Goal: Task Accomplishment & Management: Use online tool/utility

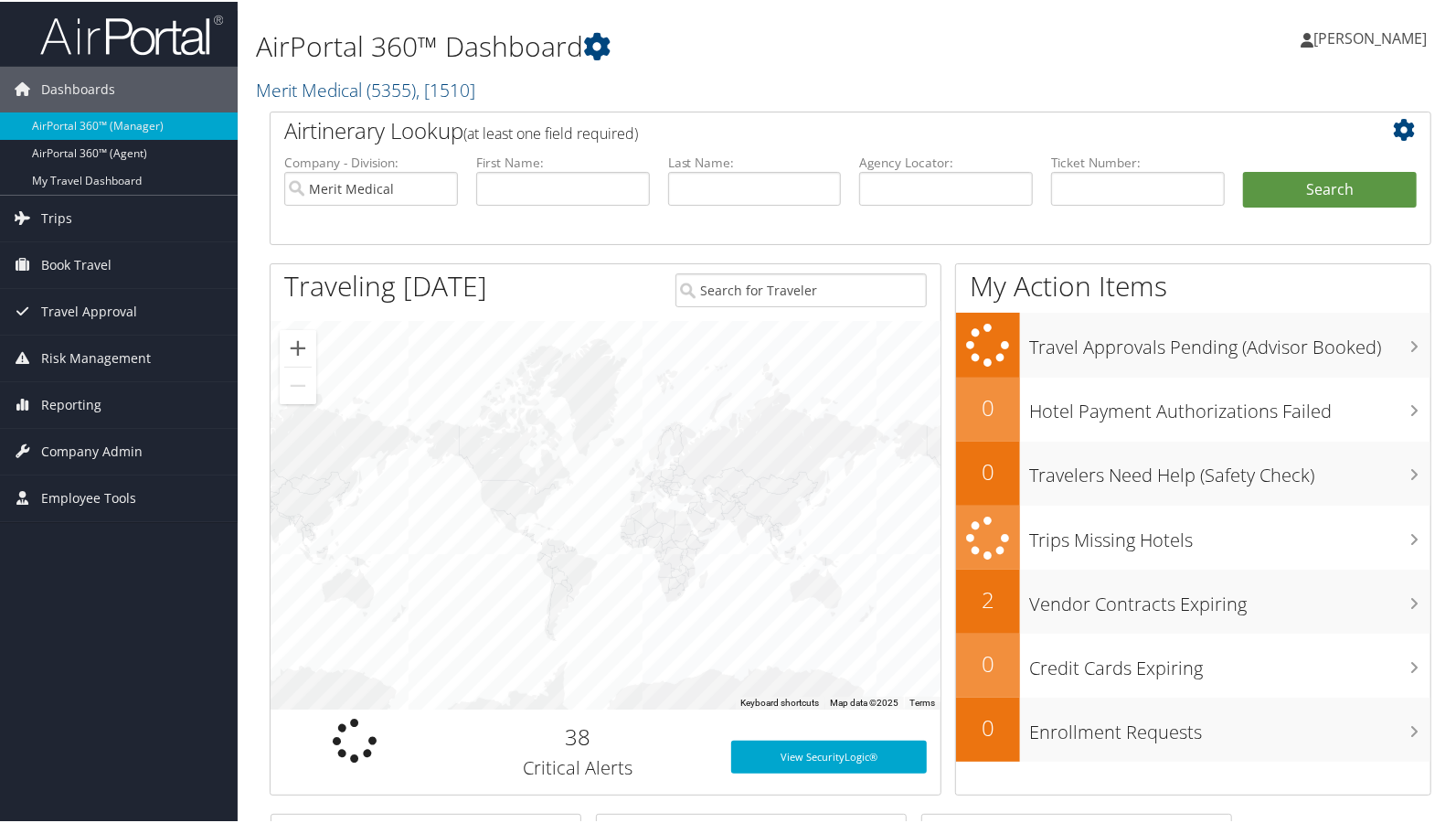
click at [534, 94] on h2 "Merit Medical ( 5355 ) , [ 1510 ]" at bounding box center [652, 87] width 792 height 31
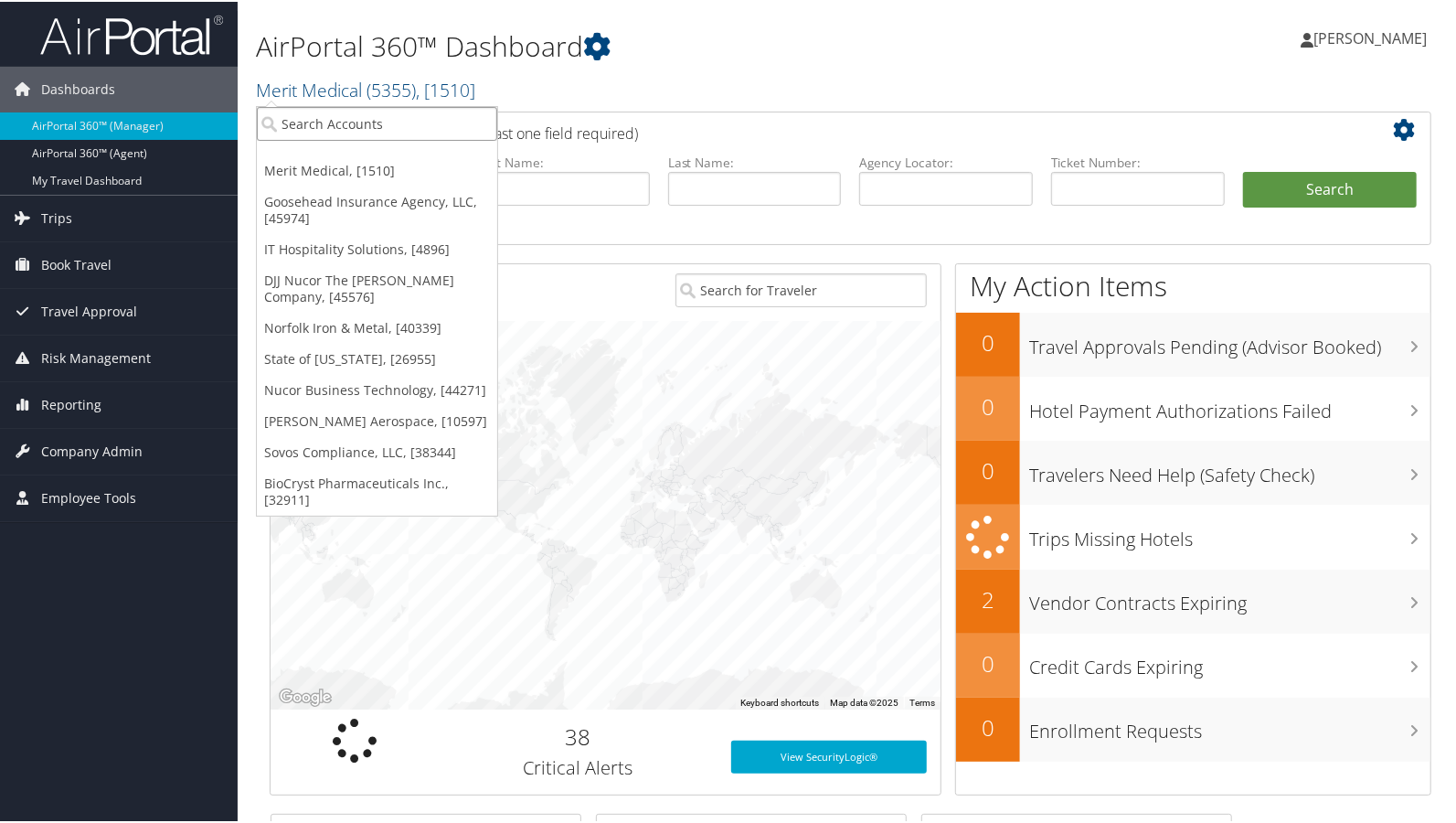
click at [401, 126] on input "search" at bounding box center [376, 122] width 240 height 34
type input "ram"
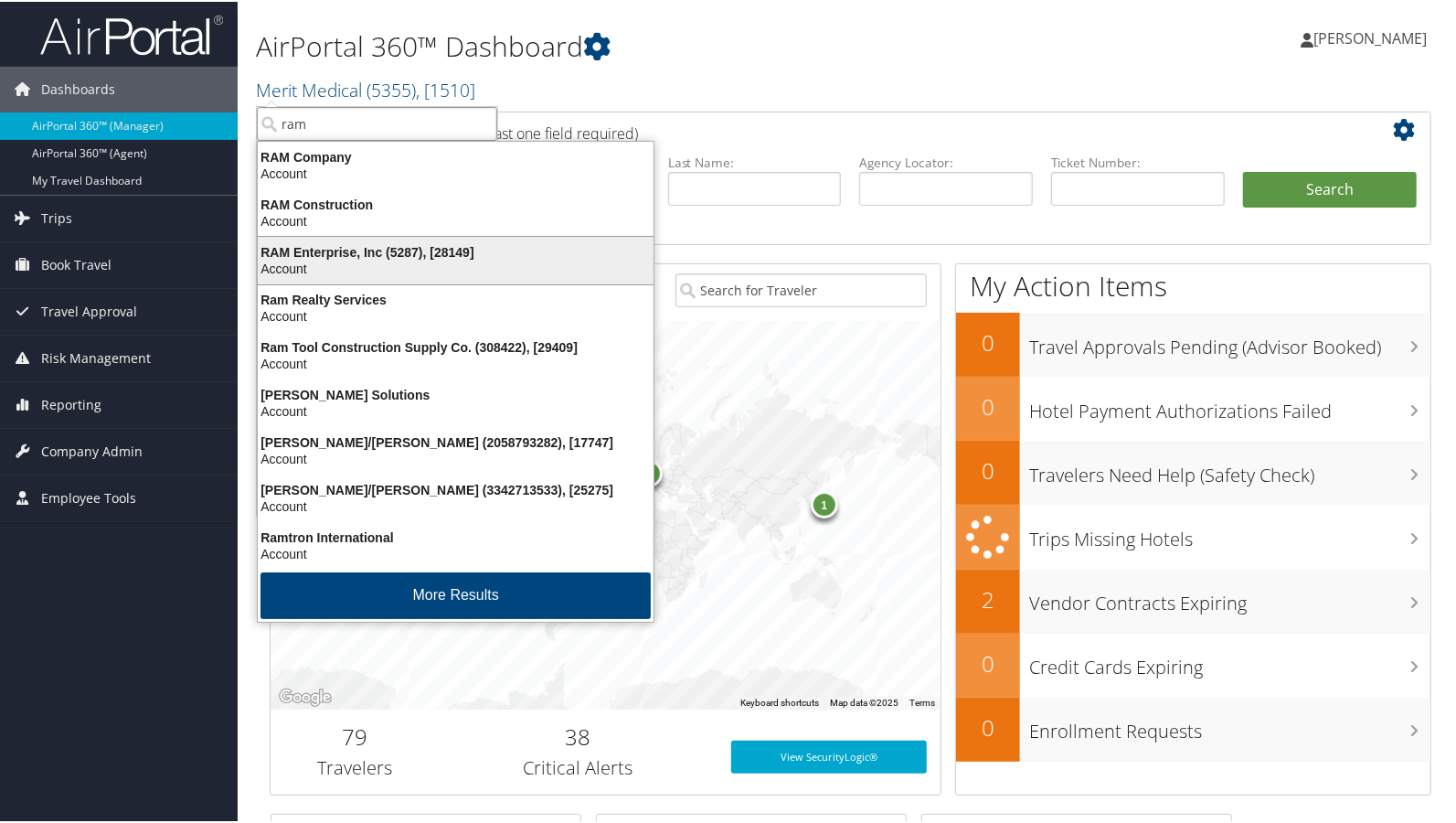
click at [287, 256] on div "RAM Enterprise, Inc (5287), [28149]" at bounding box center [456, 250] width 418 height 17
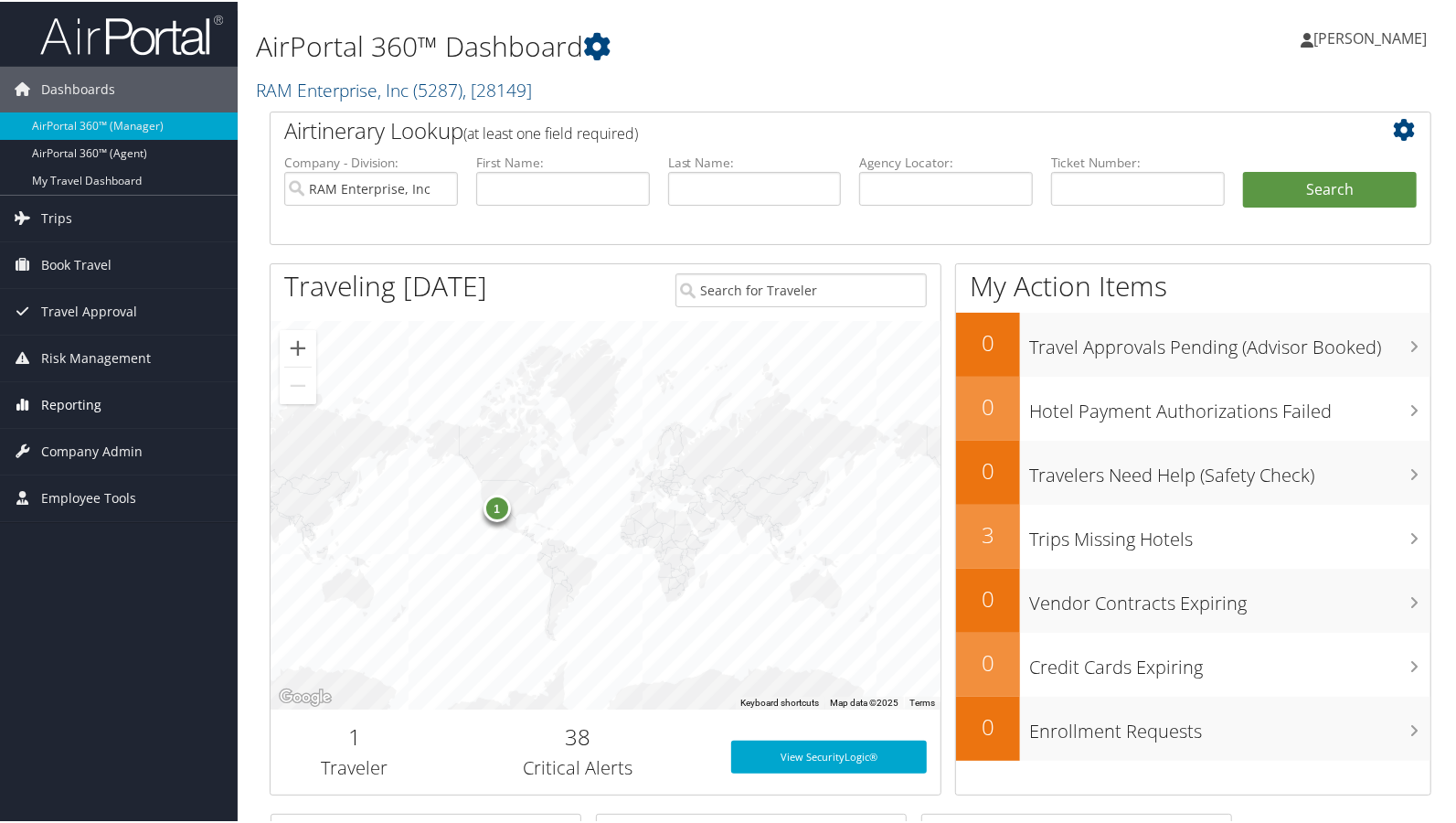
click at [62, 394] on span "Reporting" at bounding box center [72, 403] width 61 height 46
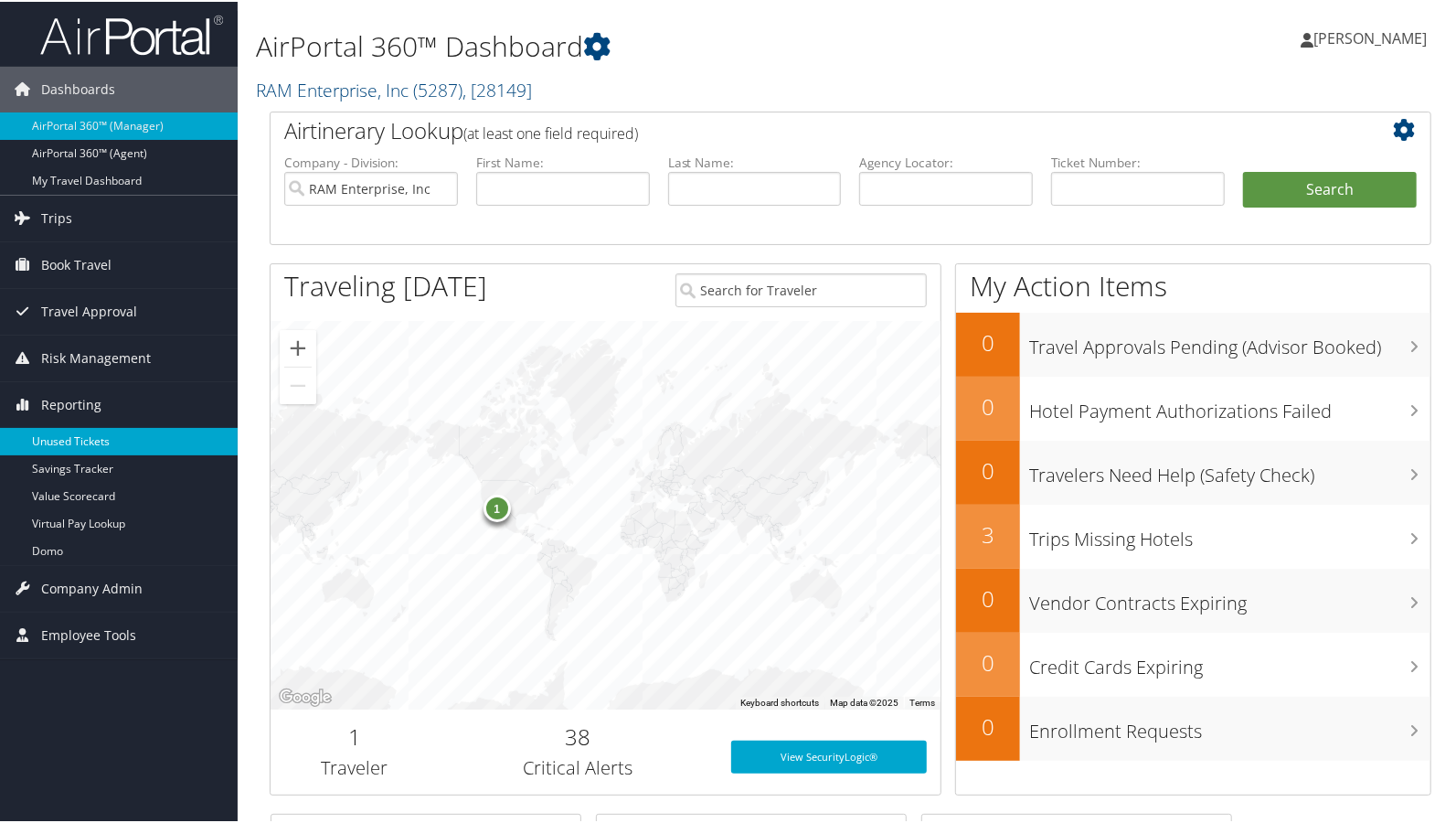
click at [54, 434] on link "Unused Tickets" at bounding box center [119, 440] width 237 height 28
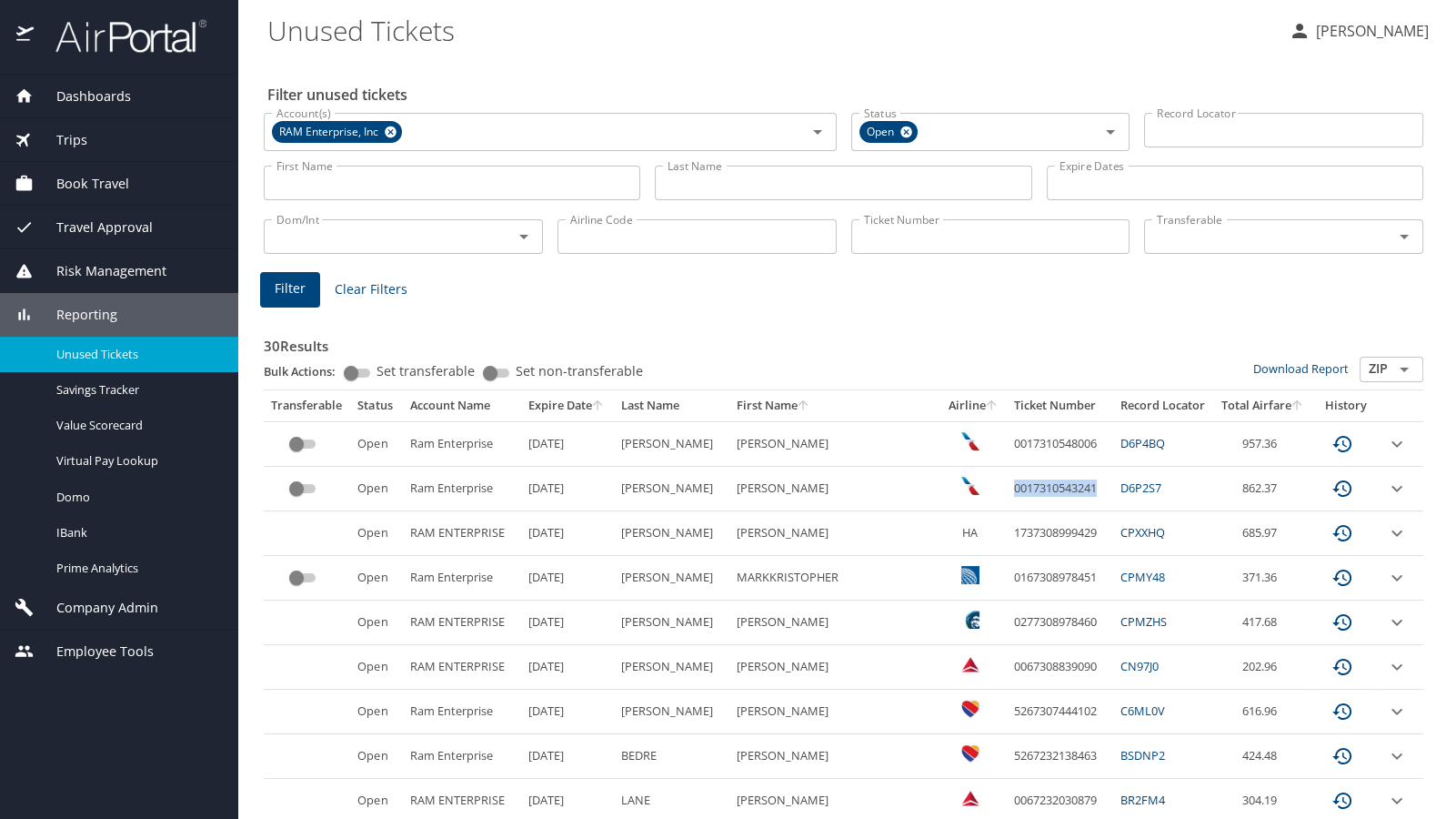
drag, startPoint x: 978, startPoint y: 486, endPoint x: 1067, endPoint y: 498, distance: 89.8
click at [1067, 498] on td "0017310543241" at bounding box center [1060, 489] width 106 height 45
drag, startPoint x: 1067, startPoint y: 498, endPoint x: 1037, endPoint y: 487, distance: 32.0
copy td "0017310543241"
drag, startPoint x: 494, startPoint y: 9, endPoint x: 656, endPoint y: 45, distance: 166.0
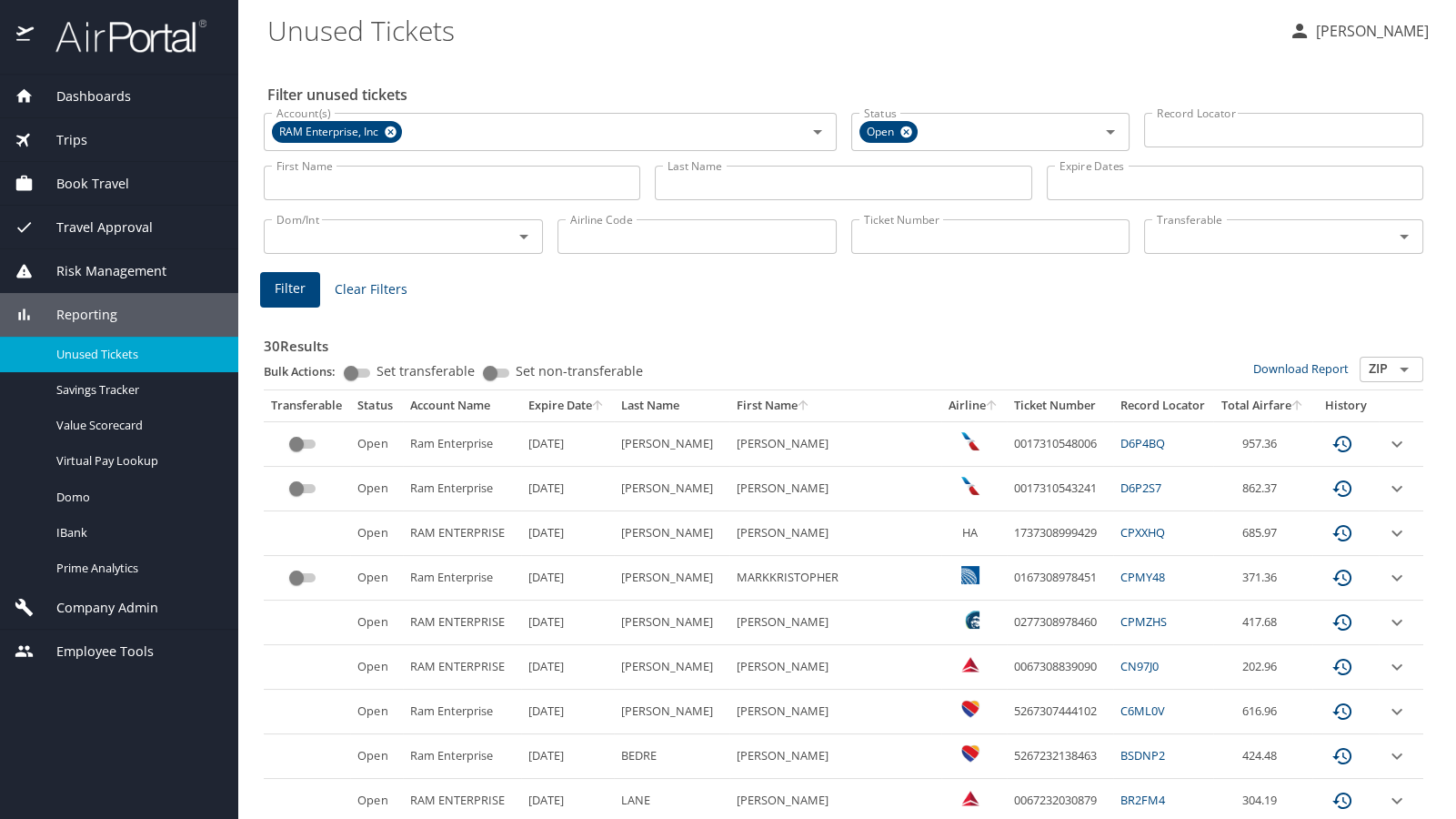
click at [656, 45] on Tickets "Unused Tickets" at bounding box center [771, 30] width 1007 height 57
drag, startPoint x: 231, startPoint y: 9, endPoint x: 291, endPoint y: 20, distance: 61.0
click at [291, 20] on div "Dashboards AirPortal 360™ Manager AirPortal 360™ Agent My Travel Dashboard Trip…" at bounding box center [728, 410] width 1456 height 819
drag, startPoint x: 291, startPoint y: 20, endPoint x: 702, endPoint y: 48, distance: 412.0
click at [702, 48] on div "Unused Tickets" at bounding box center [771, 29] width 1007 height 59
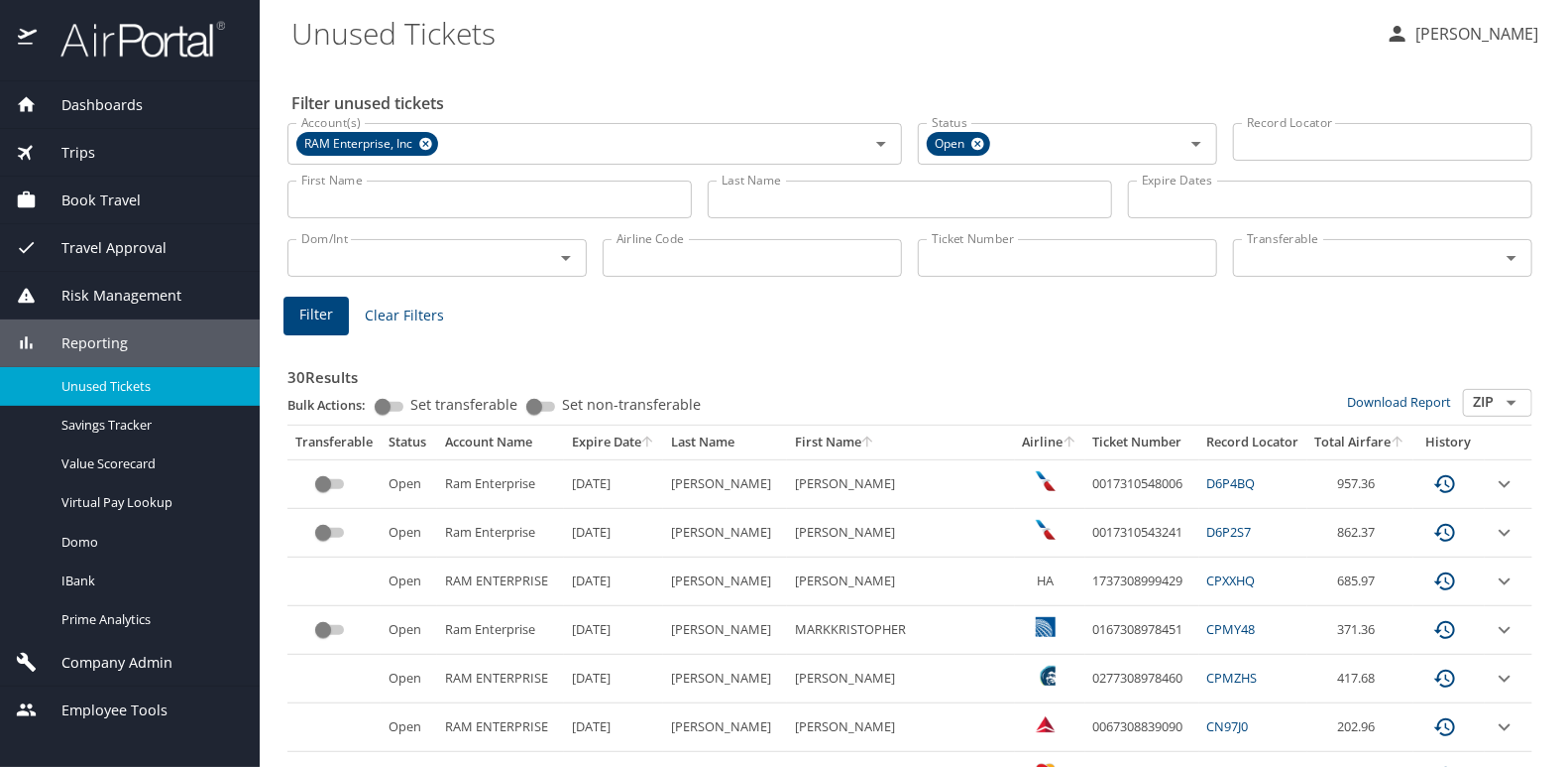
click at [1086, 490] on td "0017310548006" at bounding box center [1143, 483] width 114 height 49
drag, startPoint x: 1061, startPoint y: 483, endPoint x: 1155, endPoint y: 490, distance: 94.3
click at [1155, 490] on td "0017310548006" at bounding box center [1143, 483] width 114 height 49
drag, startPoint x: 1155, startPoint y: 490, endPoint x: 1142, endPoint y: 483, distance: 14.8
copy td "0017310548006"
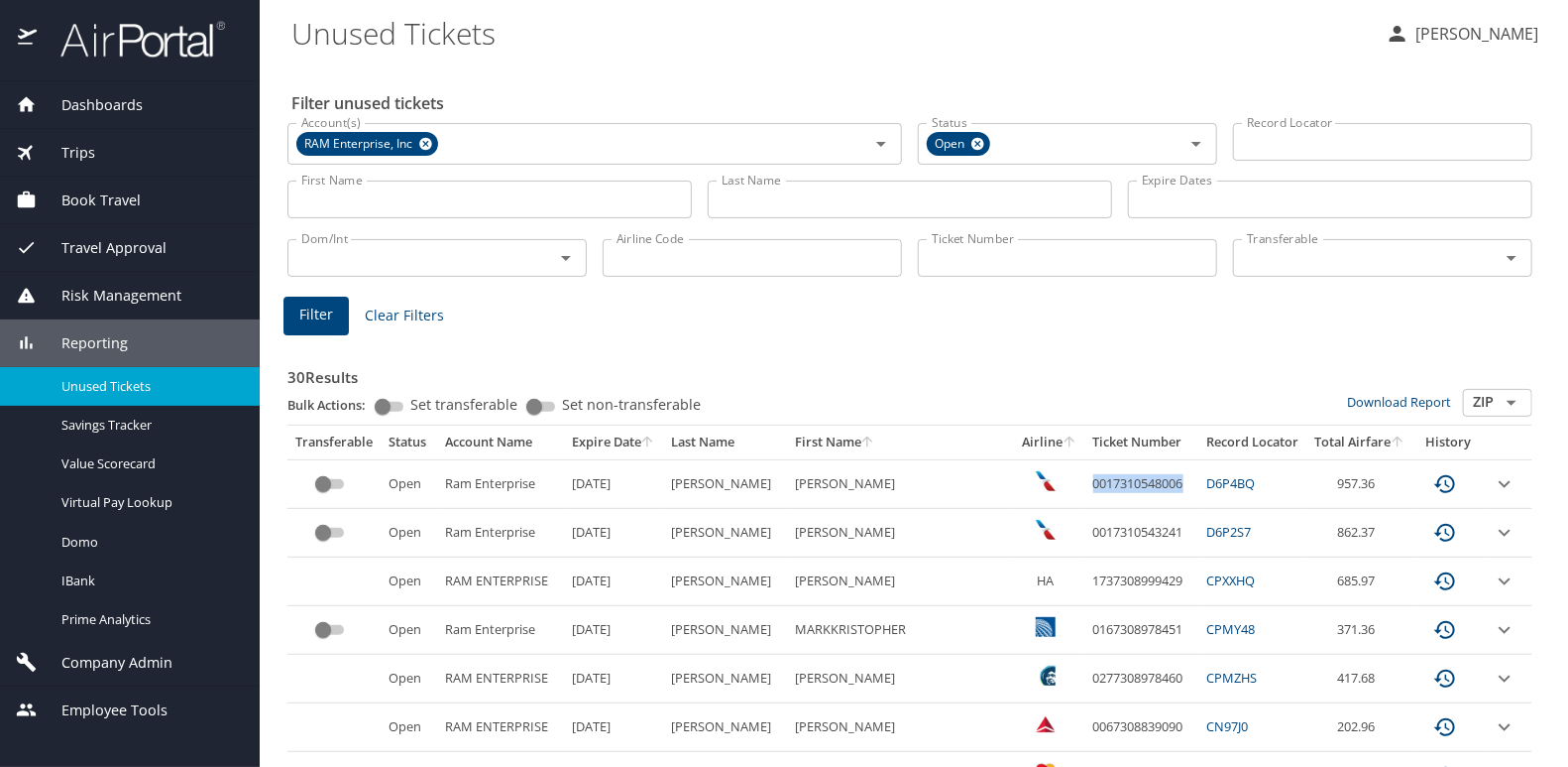
copy td "0017310548006"
